Goal: Contribute content

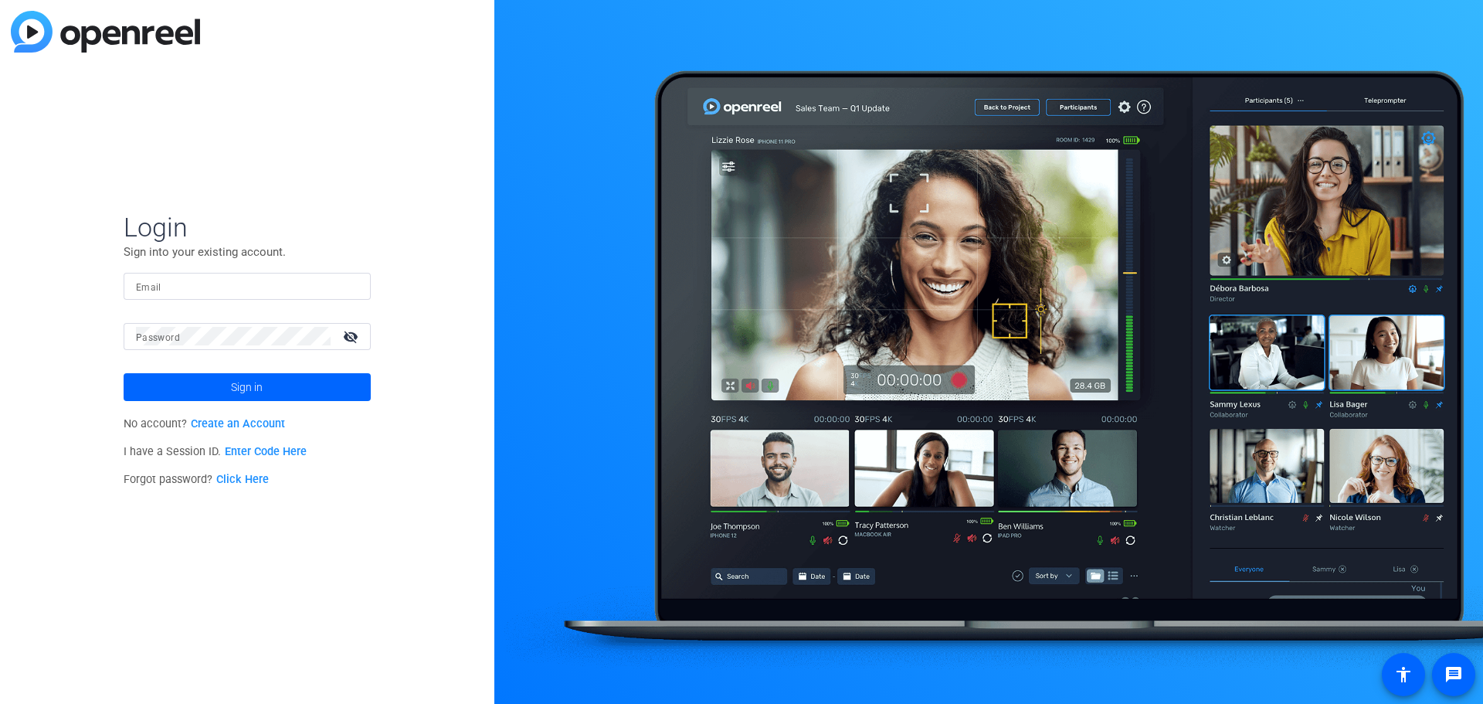
drag, startPoint x: 245, startPoint y: 450, endPoint x: 291, endPoint y: 463, distance: 48.2
click at [245, 450] on link "Enter Code Here" at bounding box center [266, 451] width 82 height 13
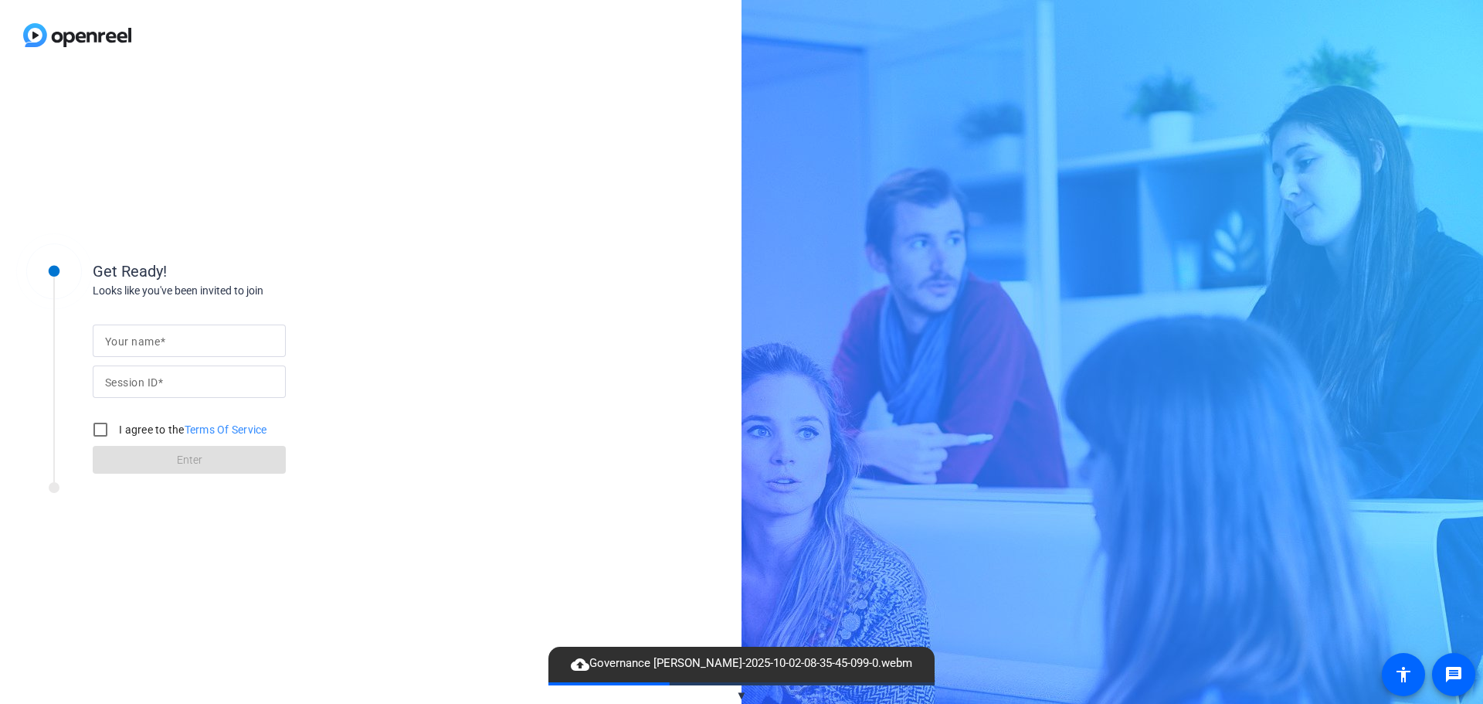
click at [195, 338] on input "Your name" at bounding box center [189, 340] width 168 height 19
type input "Amy"
click at [143, 381] on mat-label "Session ID" at bounding box center [131, 382] width 53 height 12
click at [143, 381] on input "Session ID" at bounding box center [189, 381] width 168 height 19
paste input "LJSe"
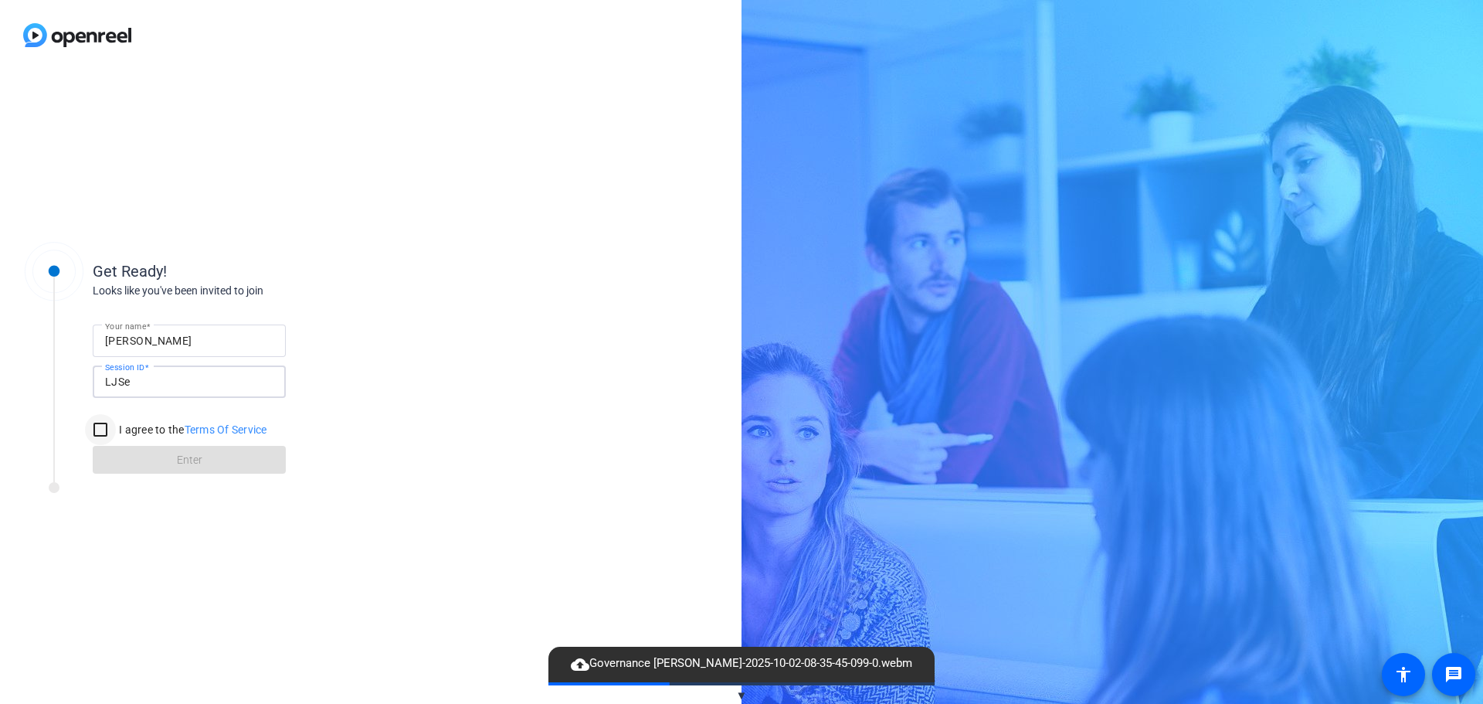
type input "LJSe"
click at [97, 433] on input "I agree to the Terms Of Service" at bounding box center [100, 429] width 31 height 31
checkbox input "true"
click at [141, 457] on span at bounding box center [189, 459] width 193 height 37
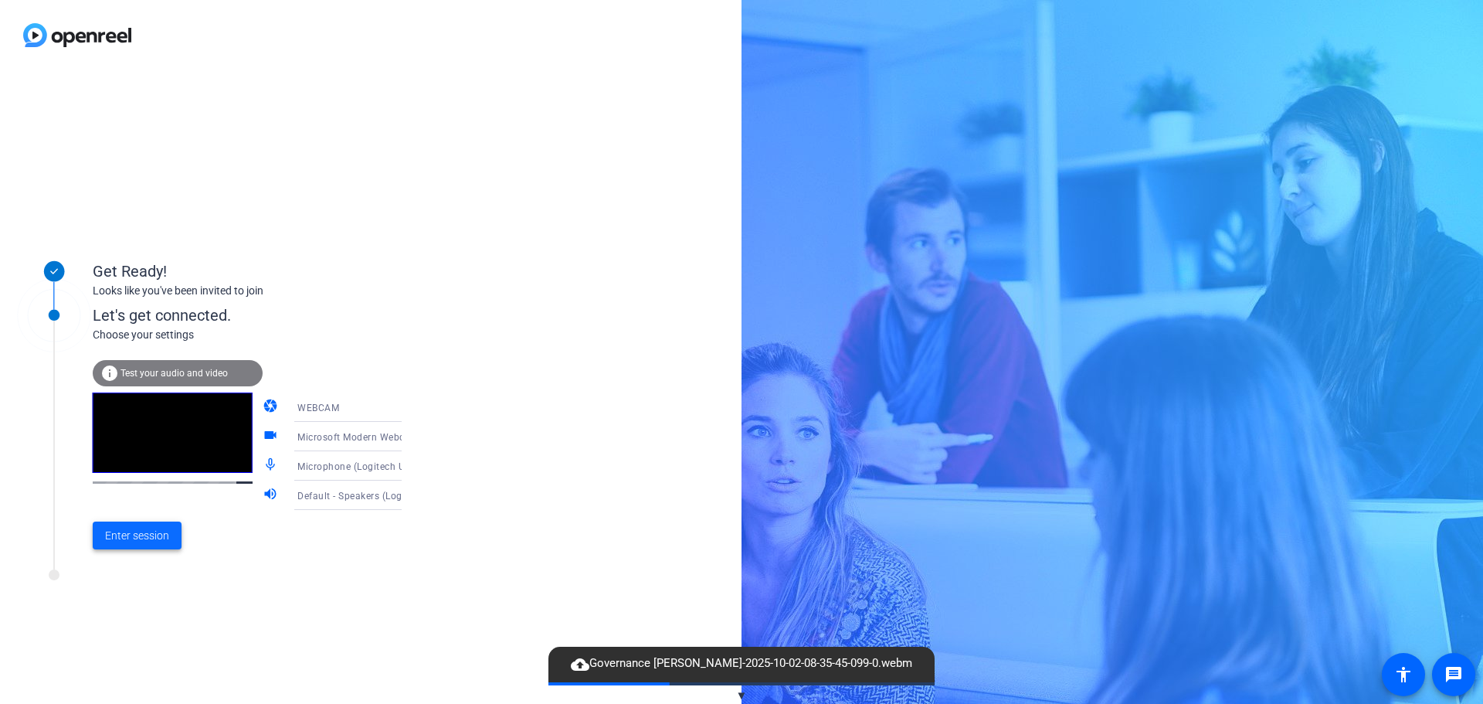
click at [132, 526] on span at bounding box center [137, 535] width 89 height 37
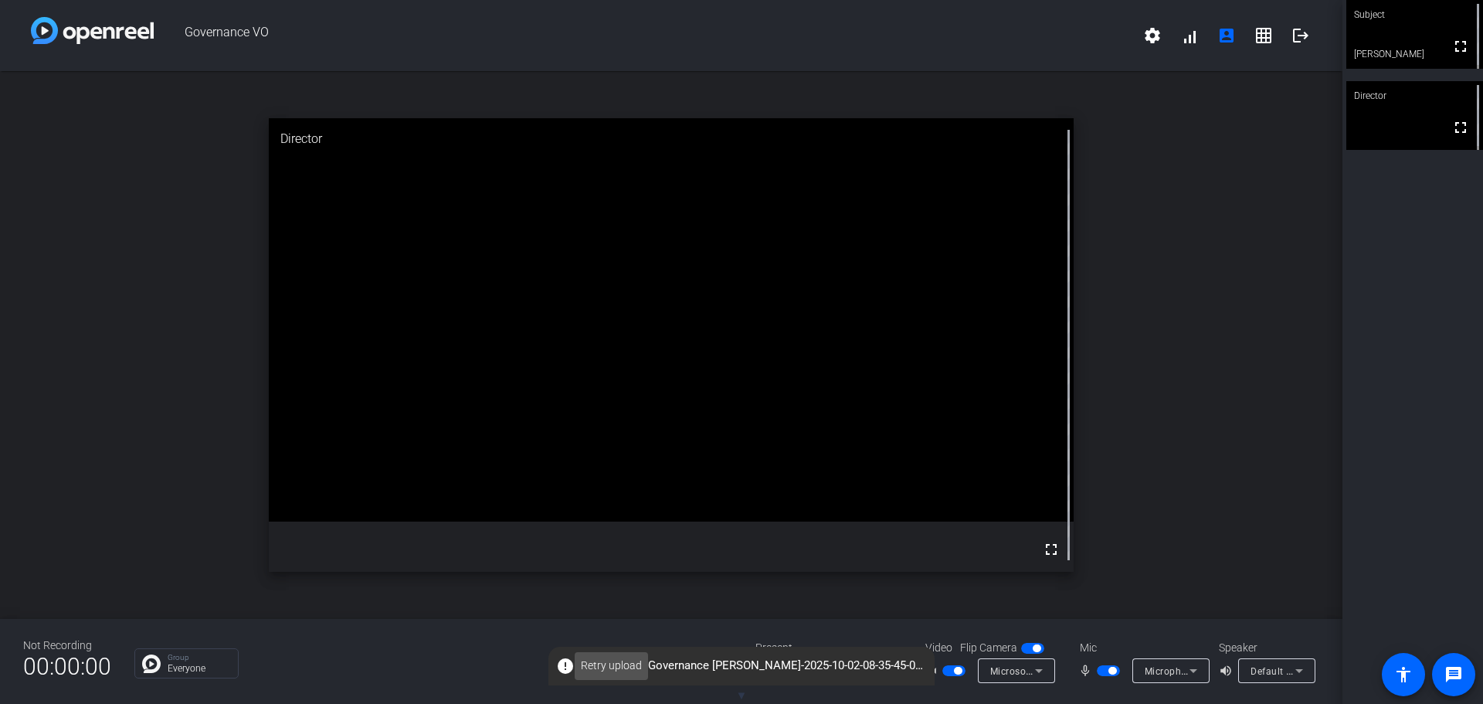
click at [616, 665] on span "Retry upload" at bounding box center [611, 665] width 61 height 16
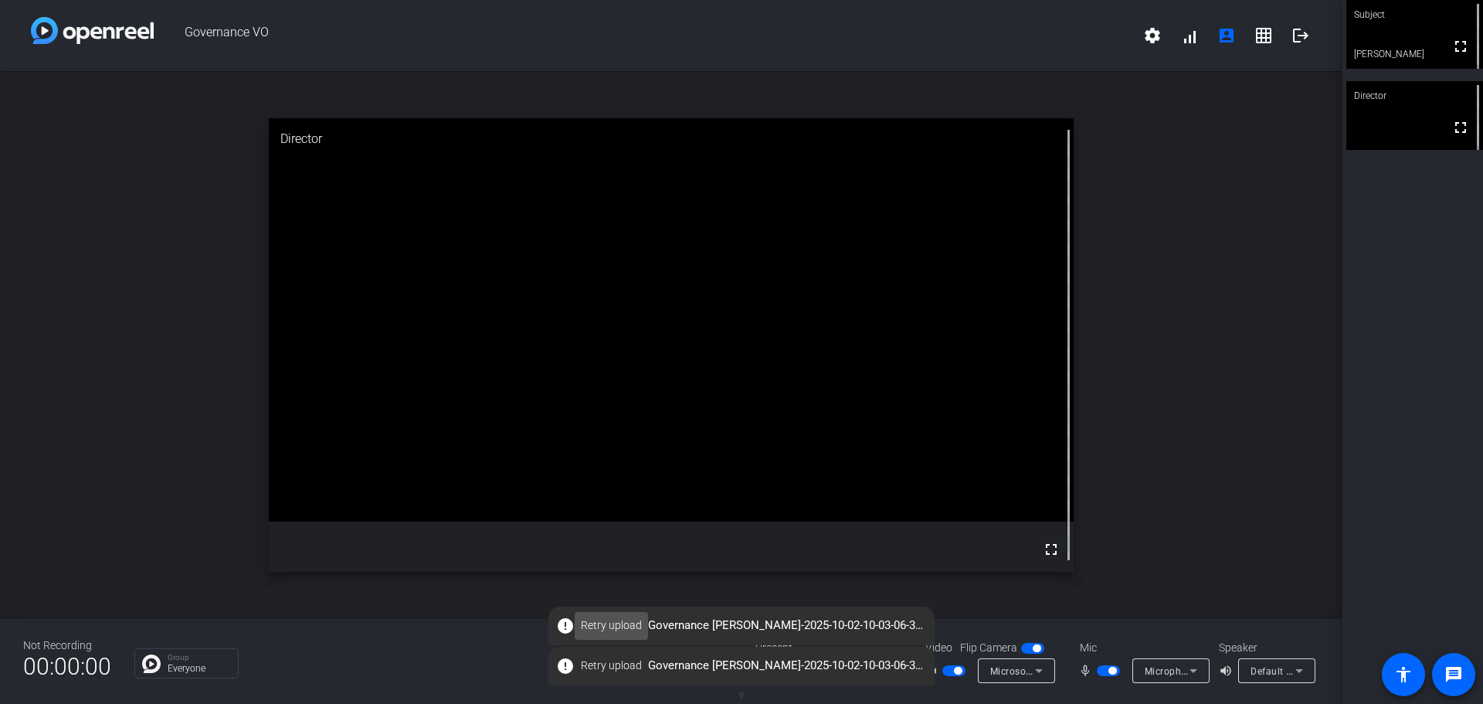
click at [605, 624] on span "Retry upload" at bounding box center [611, 625] width 61 height 16
click at [630, 658] on span "Retry upload" at bounding box center [611, 665] width 61 height 16
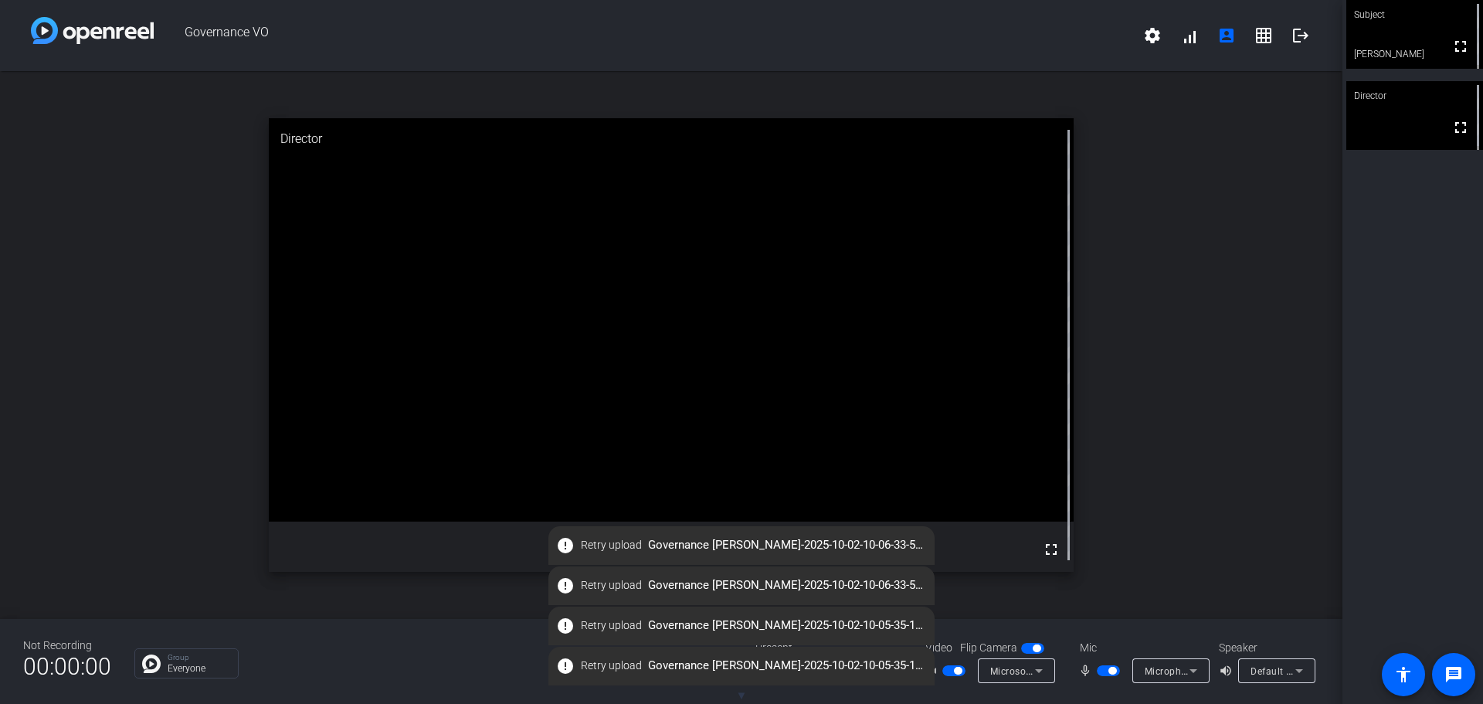
click at [184, 391] on div "open_in_new Director fullscreen" at bounding box center [671, 345] width 1342 height 548
click at [143, 211] on div "open_in_new Director fullscreen" at bounding box center [671, 345] width 1342 height 548
